Goal: Task Accomplishment & Management: Manage account settings

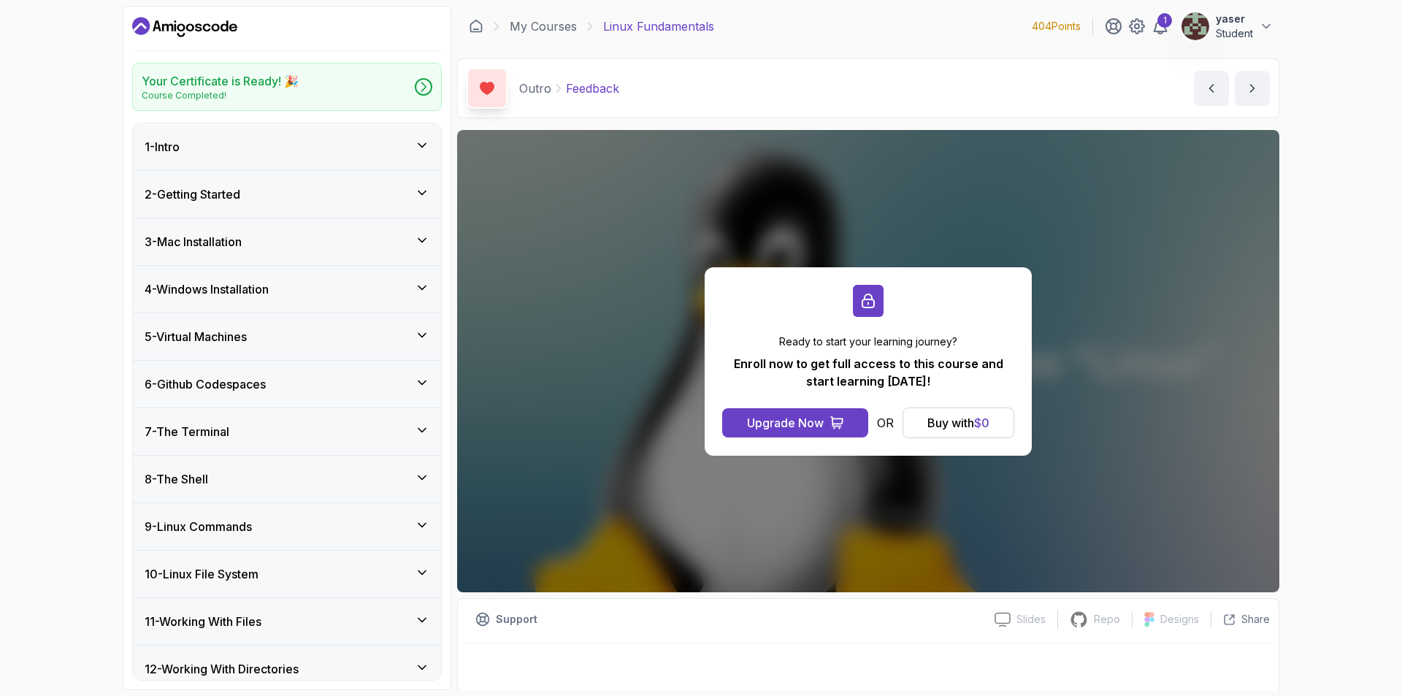
click at [1181, 19] on button "yaser Student" at bounding box center [1227, 26] width 93 height 29
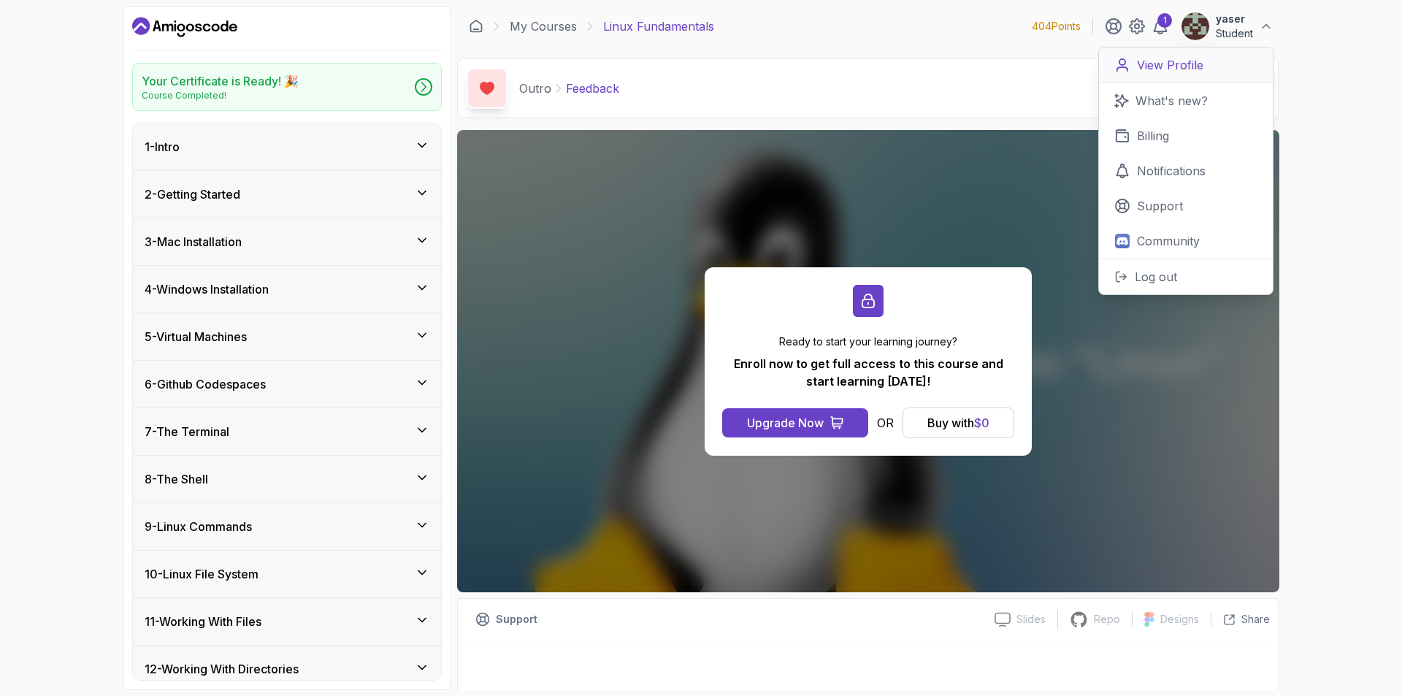
click at [1099, 69] on link "View Profile" at bounding box center [1186, 65] width 174 height 36
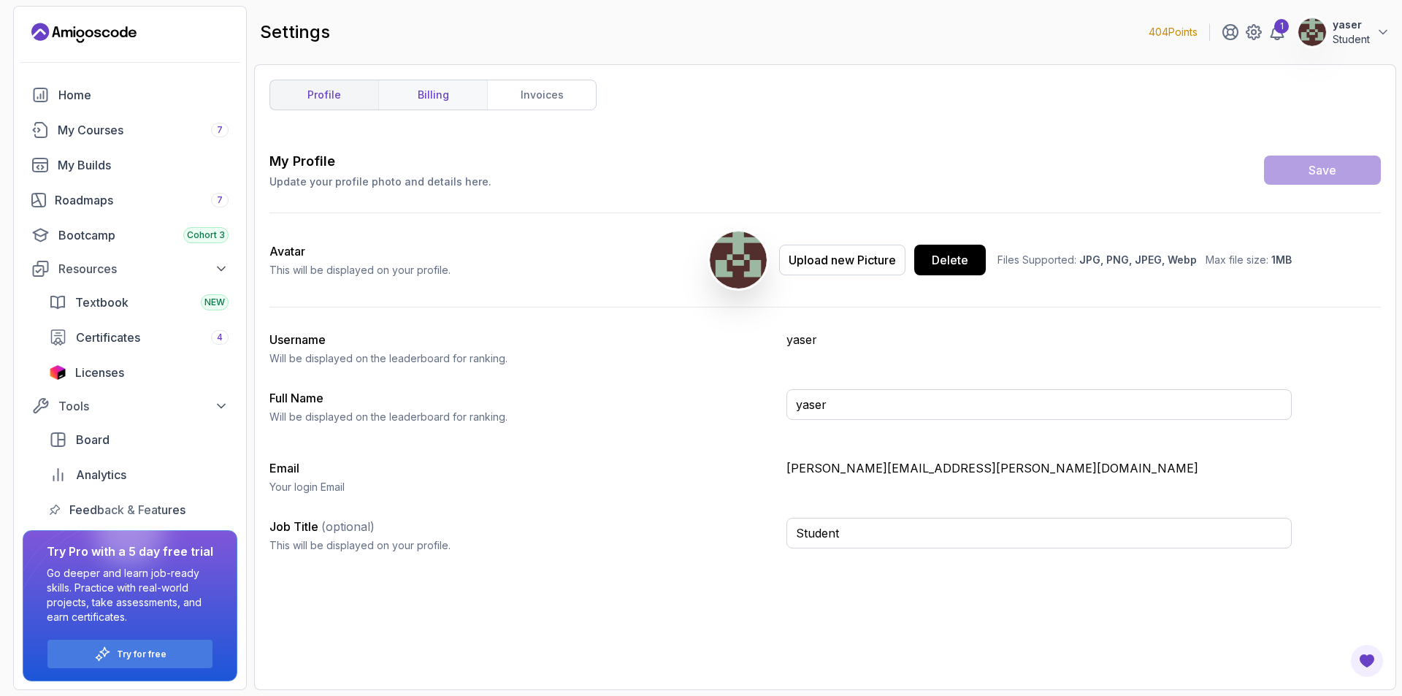
click at [413, 89] on link "billing" at bounding box center [432, 94] width 109 height 29
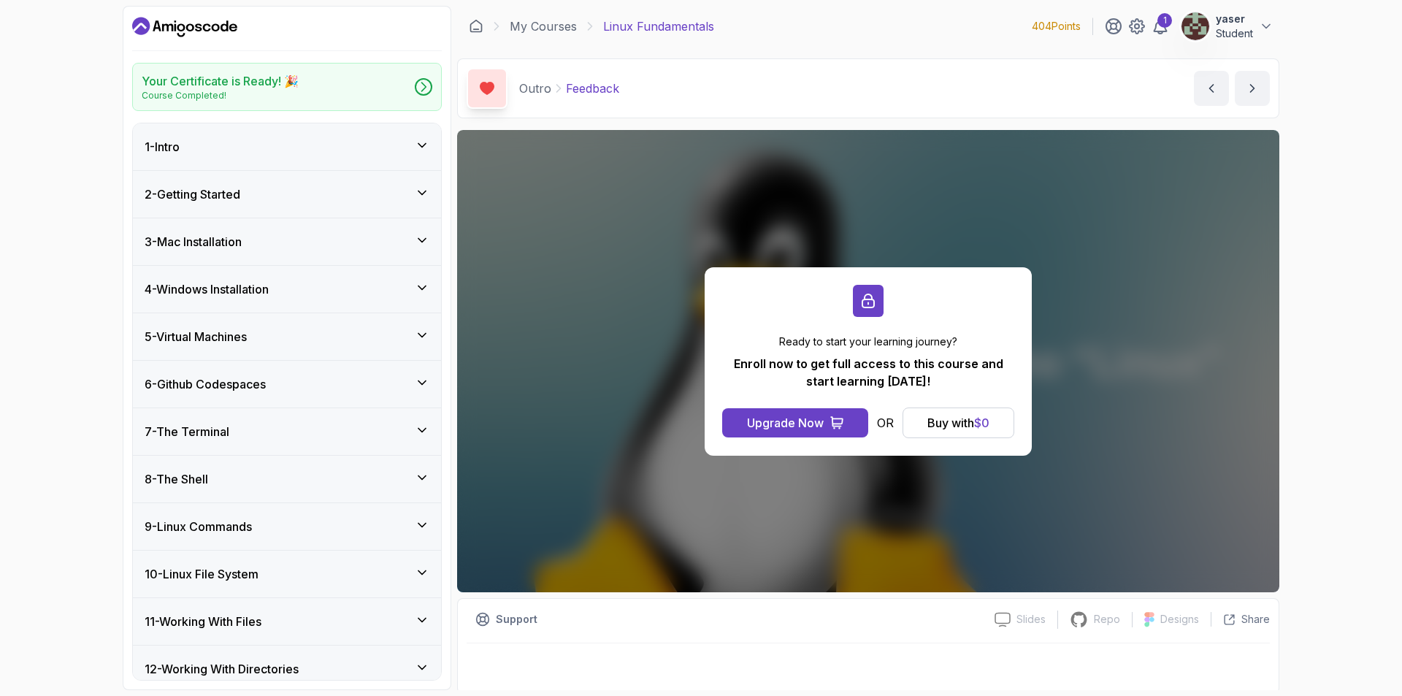
click at [1181, 16] on button "yaser Student" at bounding box center [1227, 26] width 93 height 29
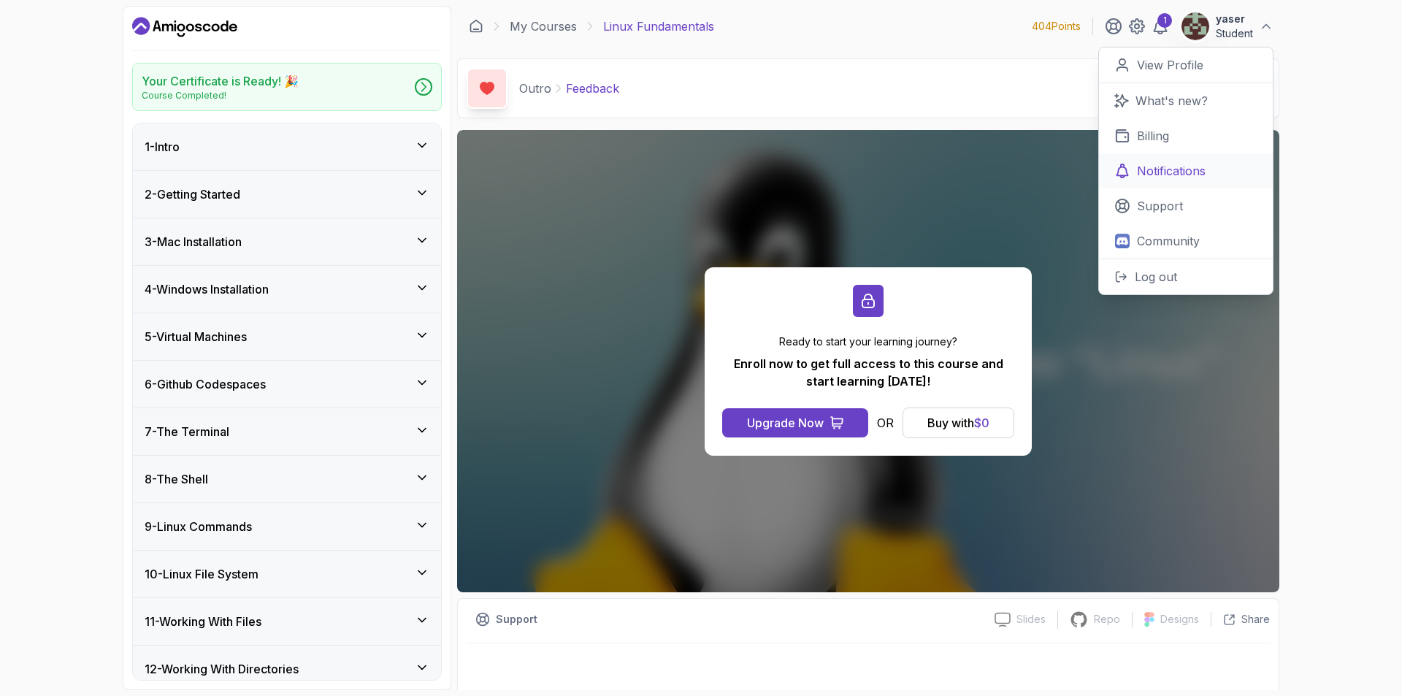
click at [1099, 174] on link "Notifications" at bounding box center [1186, 170] width 174 height 35
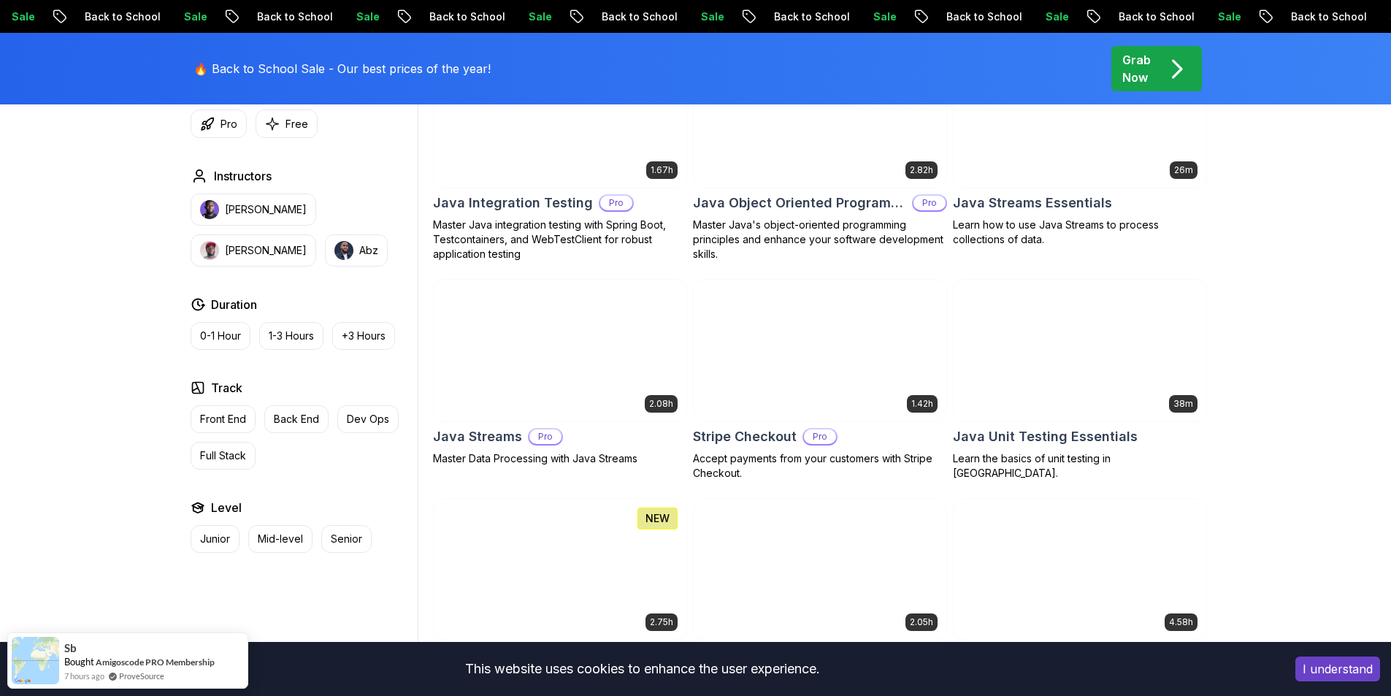
scroll to position [2337, 0]
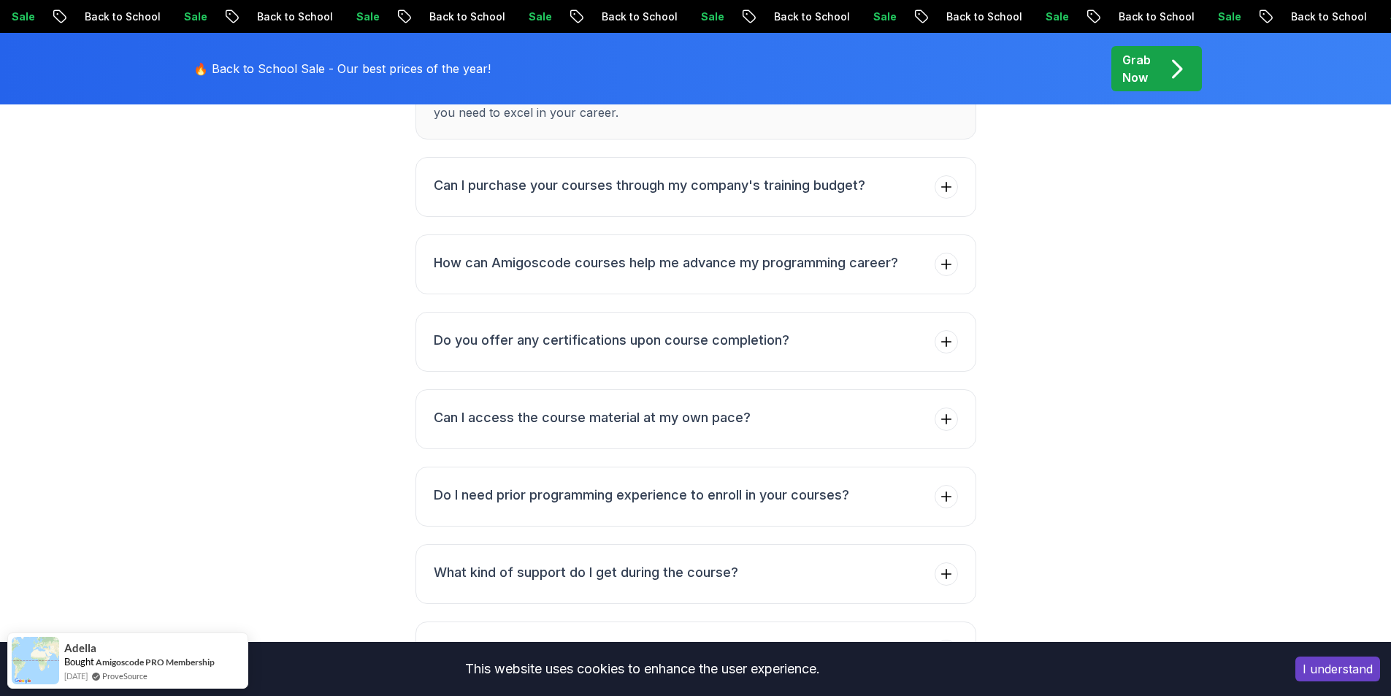
scroll to position [6134, 0]
